Goal: Transaction & Acquisition: Purchase product/service

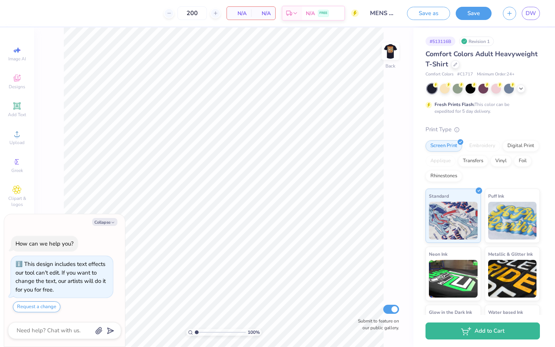
type textarea "x"
click at [189, 13] on icon at bounding box center [185, 13] width 5 height 5
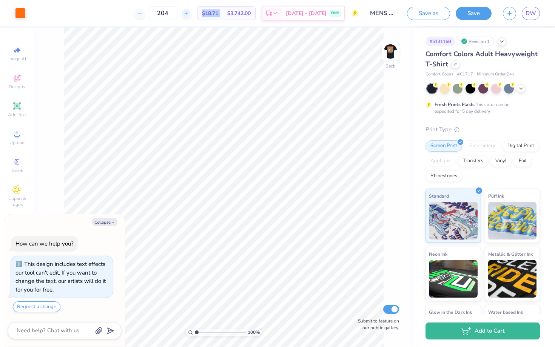
click at [189, 13] on icon at bounding box center [185, 13] width 5 height 5
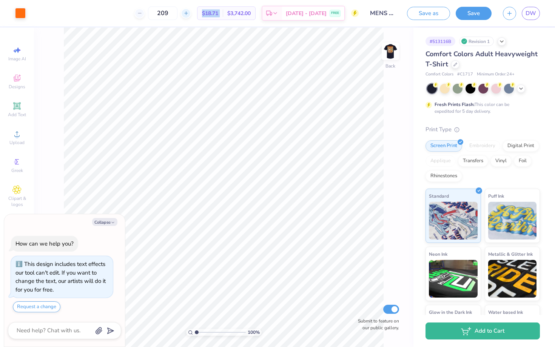
click at [189, 13] on icon at bounding box center [185, 13] width 5 height 5
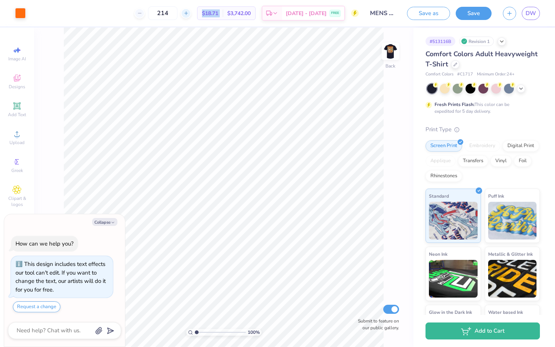
click at [189, 13] on icon at bounding box center [185, 13] width 5 height 5
click at [191, 13] on div "215" at bounding box center [162, 13] width 57 height 14
click at [189, 13] on icon at bounding box center [185, 13] width 5 height 5
click at [196, 13] on div "217" at bounding box center [192, 13] width 57 height 14
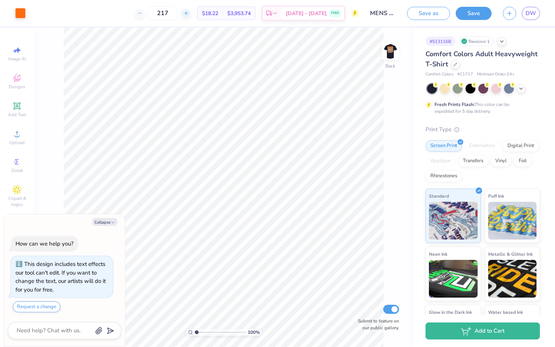
click at [189, 13] on icon at bounding box center [185, 13] width 5 height 5
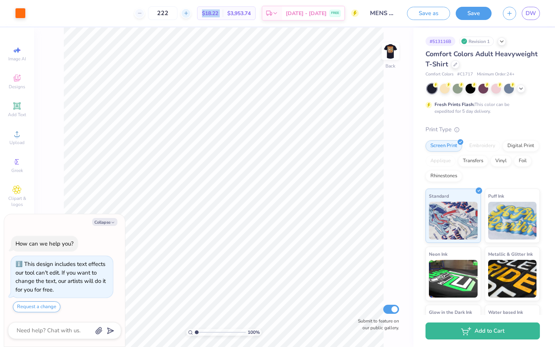
click at [189, 13] on icon at bounding box center [185, 13] width 5 height 5
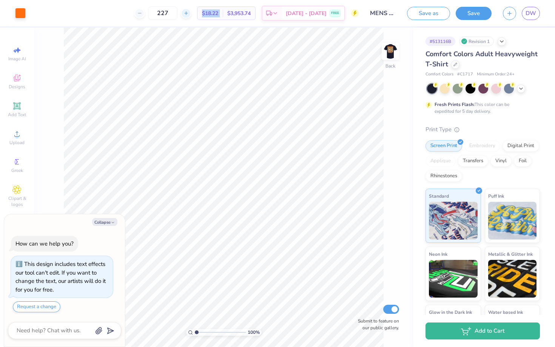
click at [189, 13] on icon at bounding box center [185, 13] width 5 height 5
click at [142, 13] on icon at bounding box center [139, 13] width 5 height 5
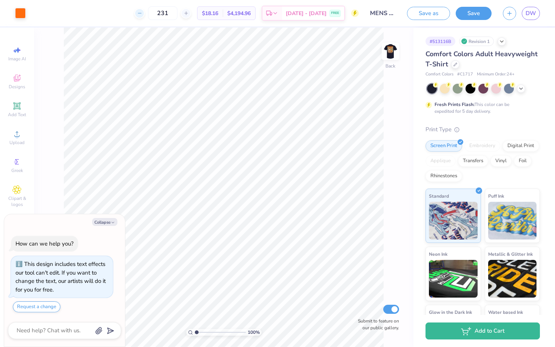
type input "230"
click at [480, 16] on button "Save" at bounding box center [473, 12] width 36 height 13
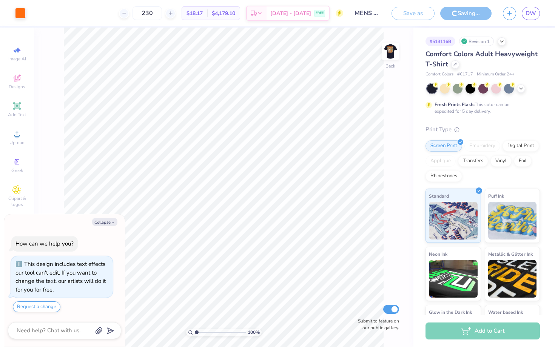
scroll to position [44, 0]
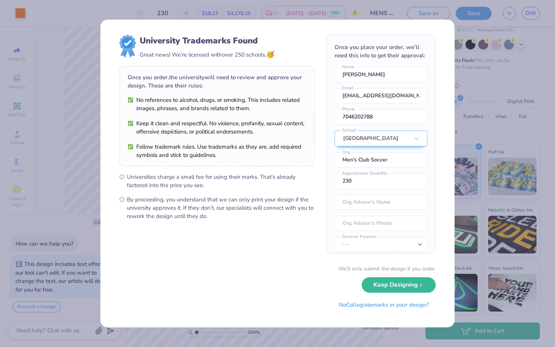
type textarea "x"
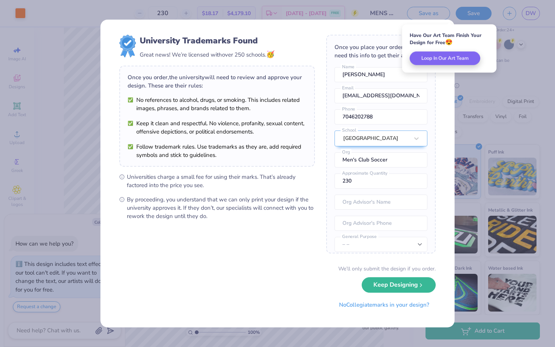
click at [295, 284] on div "We’ll only submit the design if you order. Keep Designing No Collegiate marks i…" at bounding box center [277, 289] width 316 height 48
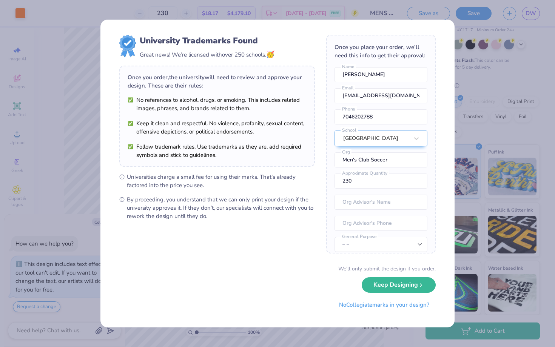
click at [445, 66] on div "University Trademarks Found Great news! We’re licensed with over 250 schools. 🥳…" at bounding box center [277, 174] width 354 height 308
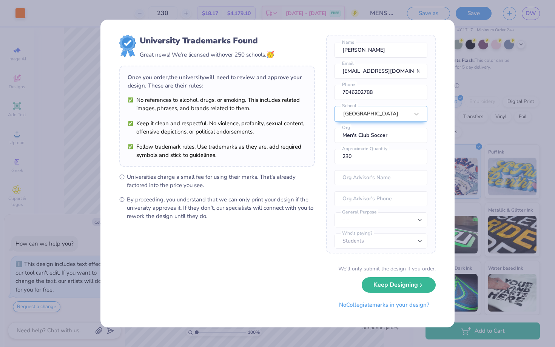
scroll to position [28, 0]
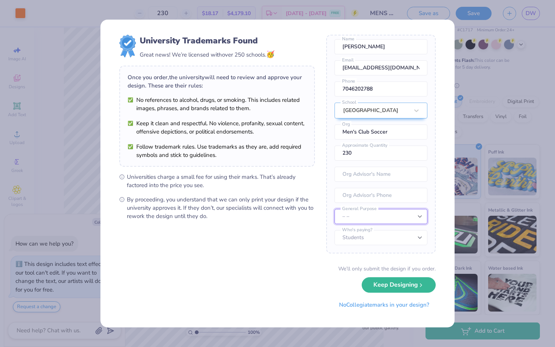
click at [387, 217] on select "– – Member apparel for registered Student Organization / Department / School Fu…" at bounding box center [380, 216] width 93 height 15
select select "Resale outside the university"
click at [388, 240] on select "Students University" at bounding box center [380, 237] width 93 height 15
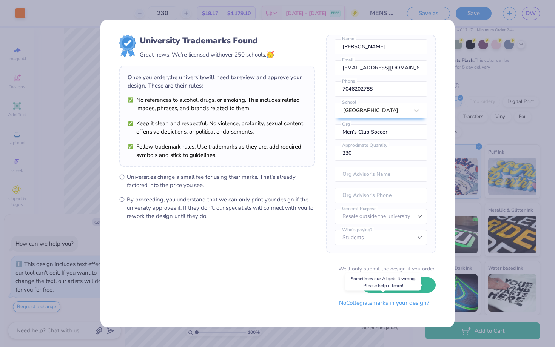
click at [400, 303] on button "No Collegiate marks in your design?" at bounding box center [383, 302] width 103 height 15
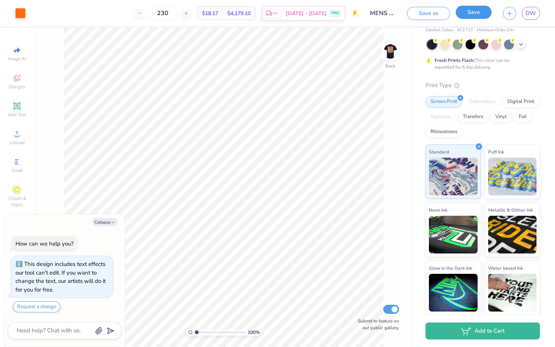
click at [462, 15] on button "Save" at bounding box center [473, 12] width 36 height 13
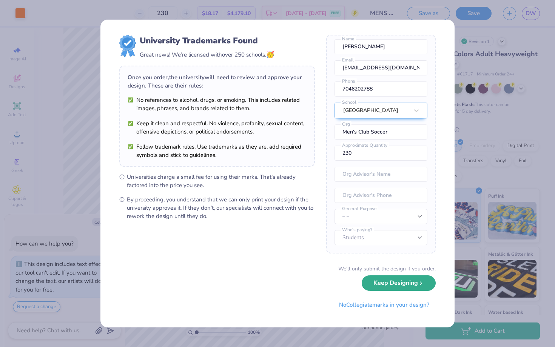
click at [396, 286] on button "Keep Designing" at bounding box center [398, 282] width 74 height 15
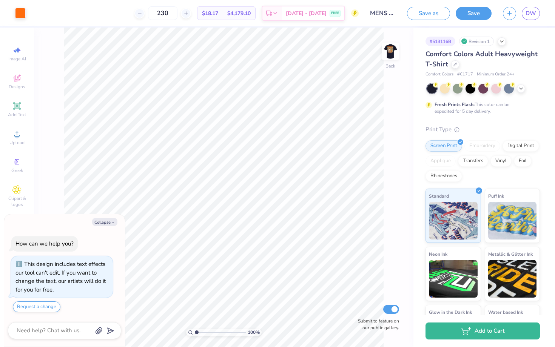
type textarea "x"
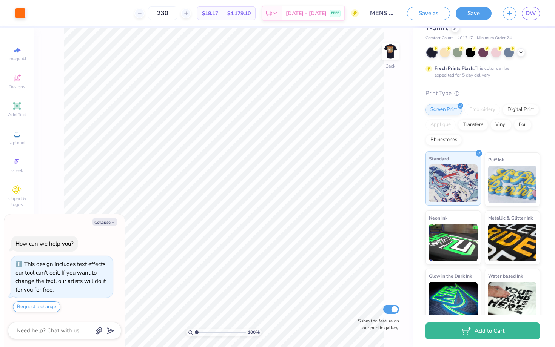
scroll to position [44, 0]
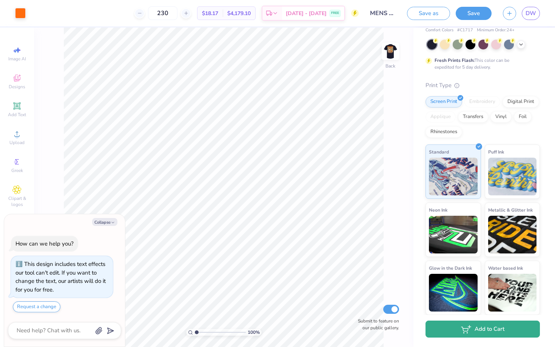
click at [470, 330] on icon "button" at bounding box center [466, 329] width 10 height 8
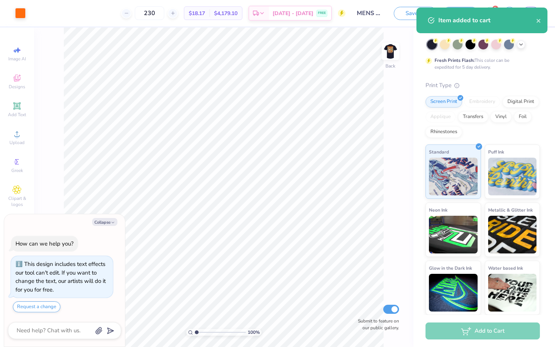
click at [535, 24] on div "Item added to cart" at bounding box center [487, 20] width 98 height 9
click at [538, 22] on icon "close" at bounding box center [538, 21] width 5 height 6
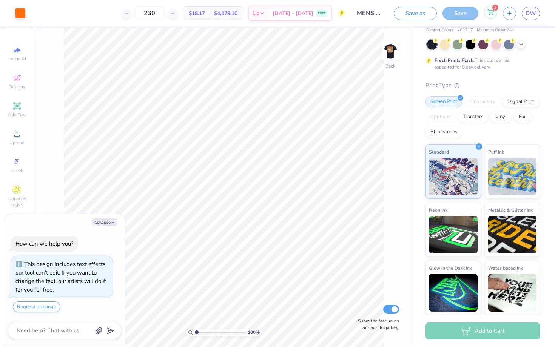
click at [489, 11] on icon at bounding box center [490, 12] width 7 height 6
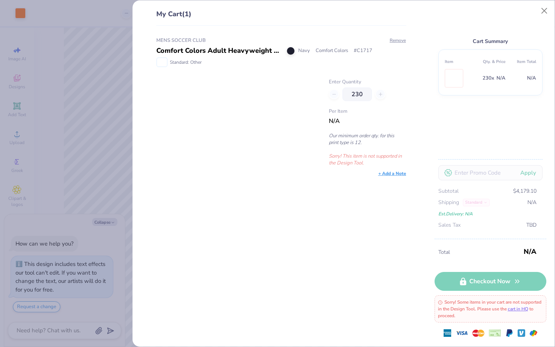
click at [473, 257] on div "Total N/A" at bounding box center [490, 252] width 112 height 14
click at [539, 15] on button "Close" at bounding box center [544, 11] width 14 height 14
